Goal: Task Accomplishment & Management: Use online tool/utility

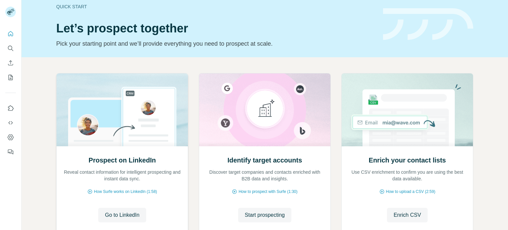
scroll to position [10, 0]
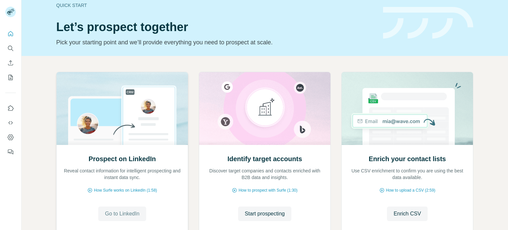
click at [122, 217] on span "Go to LinkedIn" at bounding box center [122, 214] width 34 height 8
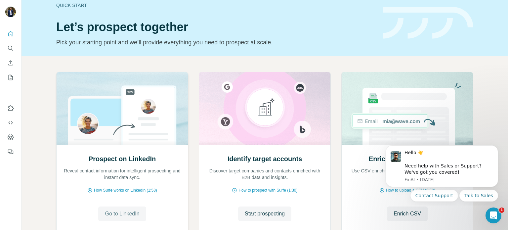
scroll to position [0, 0]
